Goal: Task Accomplishment & Management: Complete application form

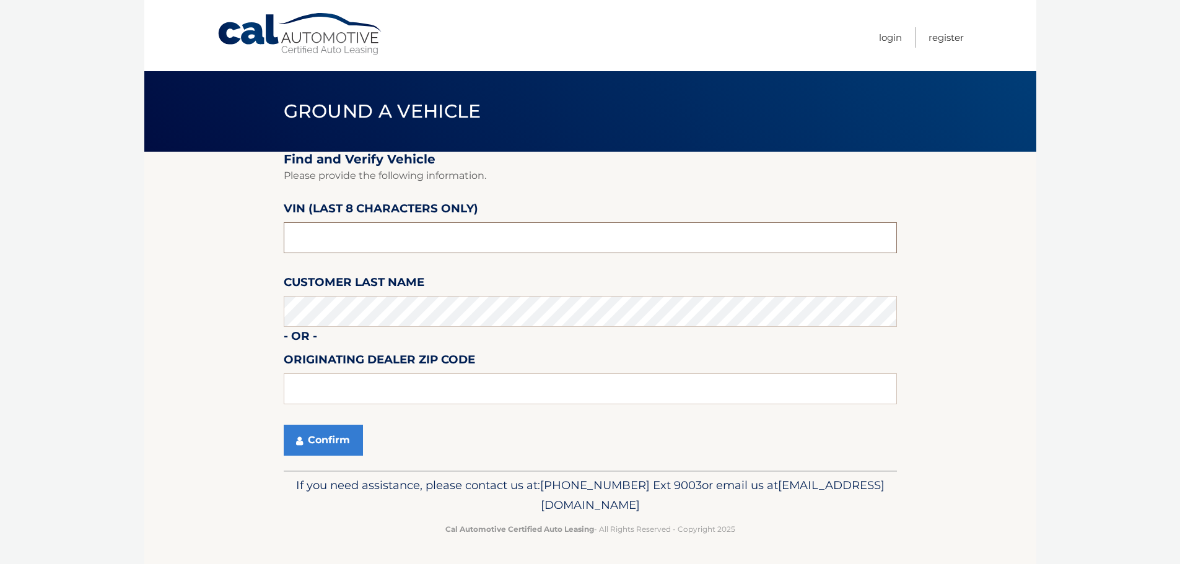
click at [483, 237] on input "text" at bounding box center [590, 237] width 613 height 31
type input "PC544967"
click at [398, 381] on input "text" at bounding box center [590, 389] width 613 height 31
type input "33411"
click at [314, 440] on button "Confirm" at bounding box center [323, 440] width 79 height 31
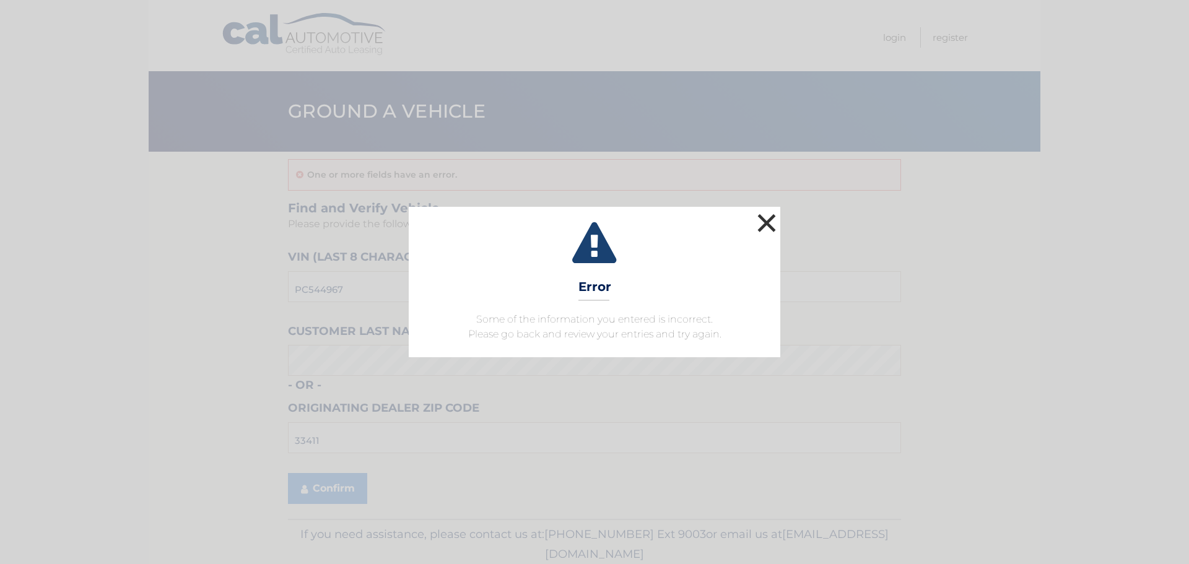
click at [764, 220] on button "×" at bounding box center [767, 223] width 25 height 25
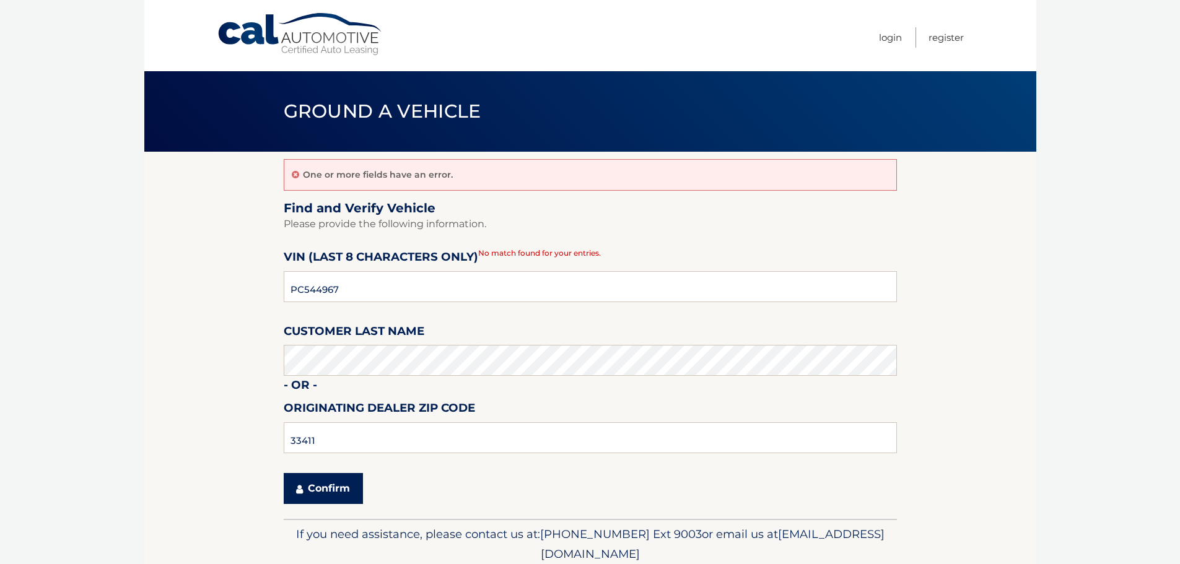
click at [338, 494] on button "Confirm" at bounding box center [323, 488] width 79 height 31
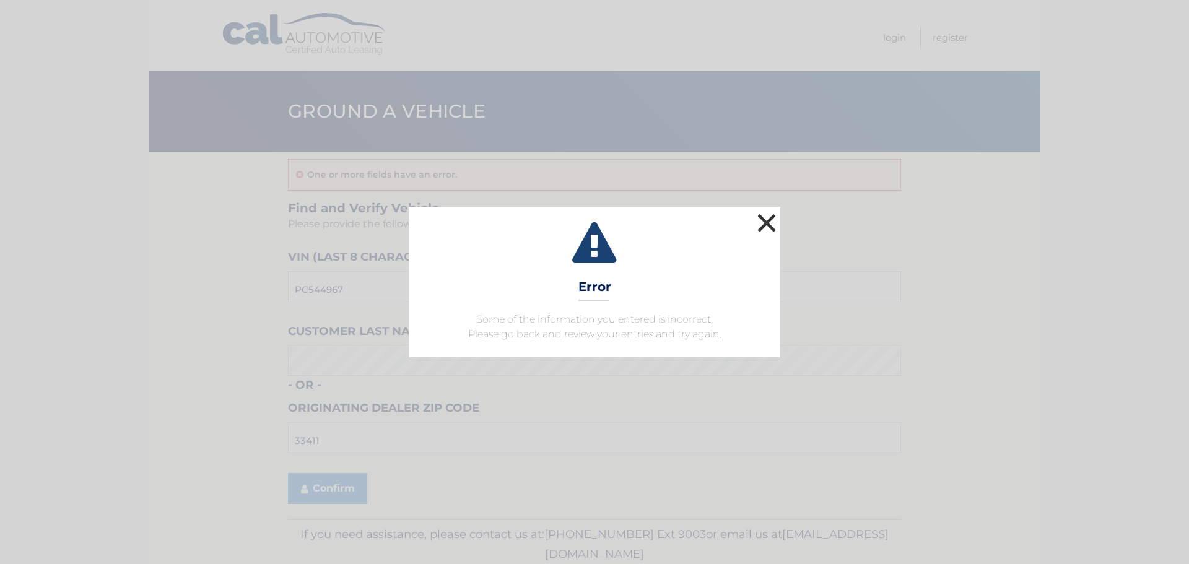
click at [762, 224] on button "×" at bounding box center [767, 223] width 25 height 25
click at [764, 219] on button "×" at bounding box center [767, 223] width 25 height 25
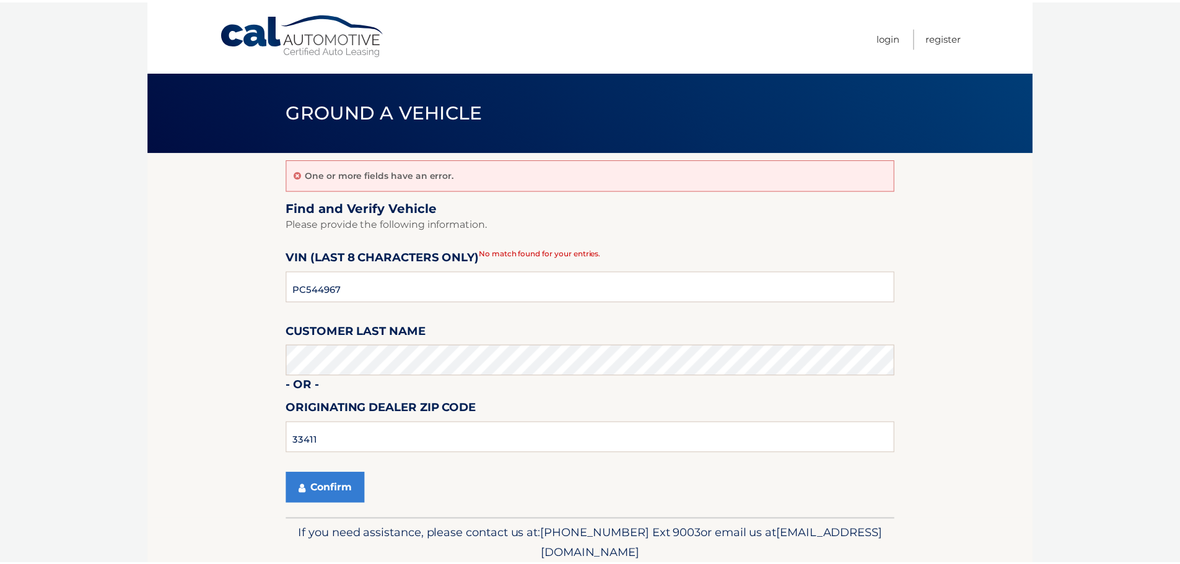
scroll to position [0, 0]
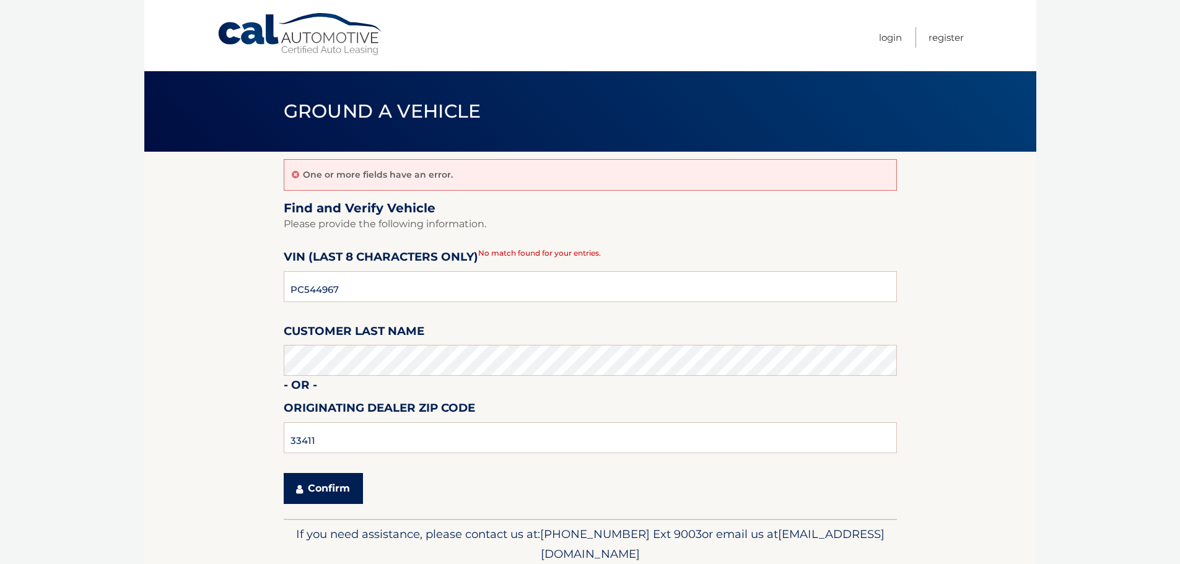
click at [310, 494] on button "Confirm" at bounding box center [323, 488] width 79 height 31
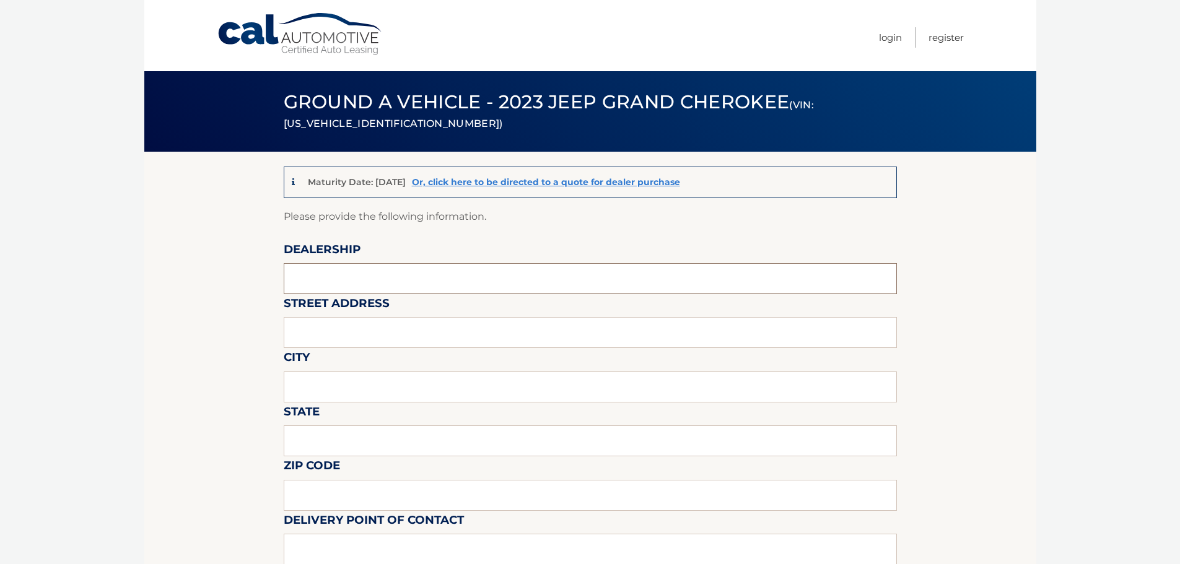
click at [403, 276] on input "text" at bounding box center [590, 278] width 613 height 31
type input "[PERSON_NAME] jeep"
type input "6500 okeechobee blvd"
type input "[GEOGRAPHIC_DATA]"
type input "fl"
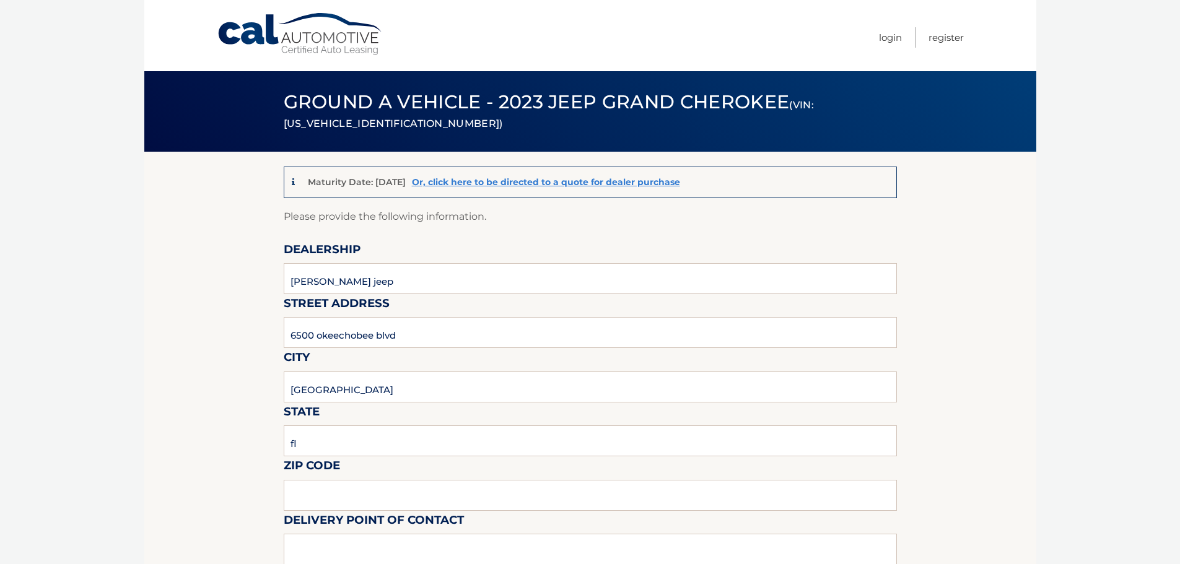
type input "33411"
type input "[PERSON_NAME]"
type input "8137209044"
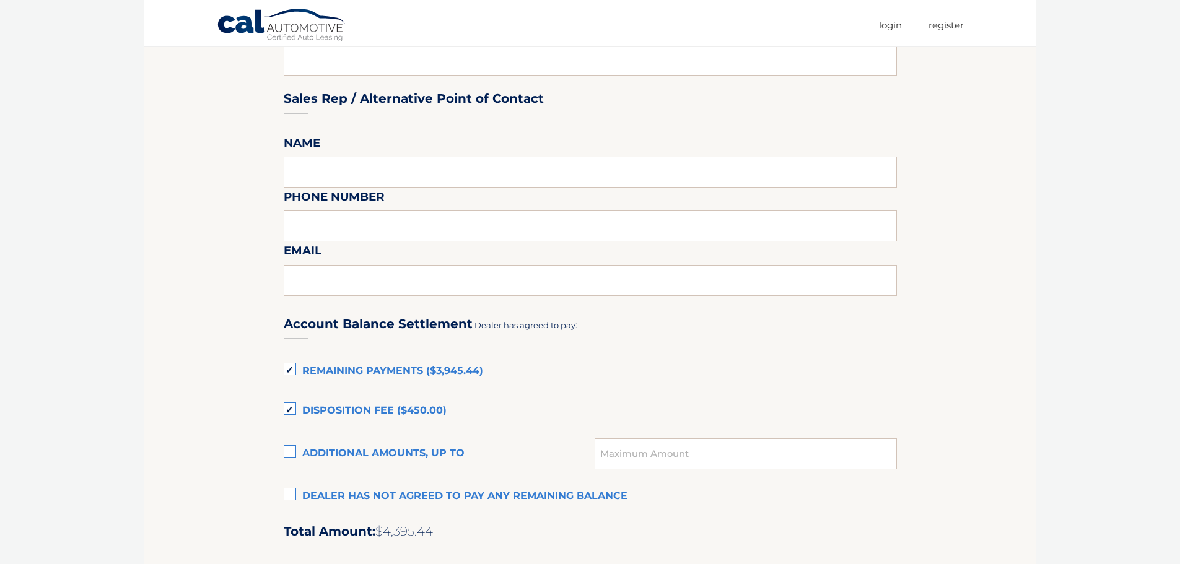
scroll to position [620, 0]
